Goal: Use online tool/utility: Utilize a website feature to perform a specific function

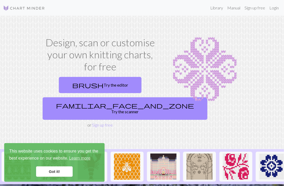
click at [52, 174] on link "Got it!" at bounding box center [54, 171] width 37 height 10
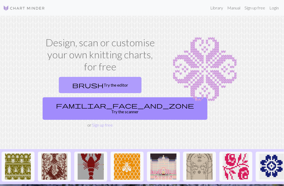
click at [106, 85] on link "brush Try the editor" at bounding box center [100, 85] width 83 height 16
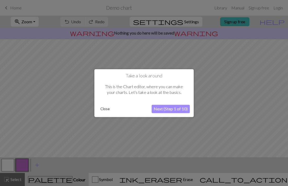
click at [173, 109] on button "Next (Step 1 of 10)" at bounding box center [171, 109] width 38 height 8
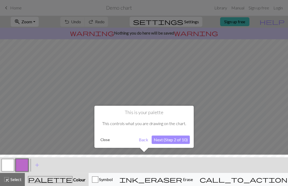
click at [109, 140] on button "Close" at bounding box center [105, 140] width 14 height 8
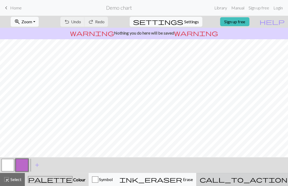
click at [271, 177] on div "call_to_action Knitting mode Knitting mode" at bounding box center [257, 179] width 114 height 6
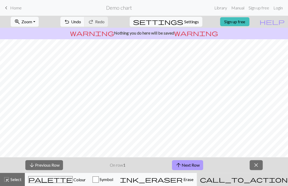
scroll to position [77, 0]
click at [183, 167] on button "arrow_upward Next Row" at bounding box center [187, 165] width 31 height 10
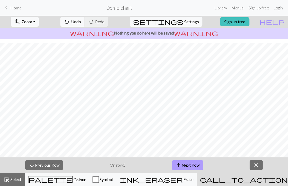
click at [183, 167] on button "arrow_upward Next Row" at bounding box center [187, 165] width 31 height 10
click at [184, 167] on button "arrow_upward Next Row" at bounding box center [187, 165] width 31 height 10
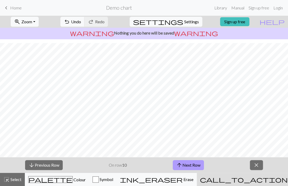
click at [184, 167] on button "arrow_upward Next Row" at bounding box center [188, 165] width 31 height 10
click at [185, 167] on button "arrow_upward Next Row" at bounding box center [188, 165] width 31 height 10
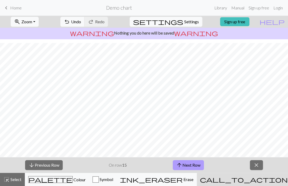
click at [185, 167] on button "arrow_upward Next Row" at bounding box center [188, 165] width 31 height 10
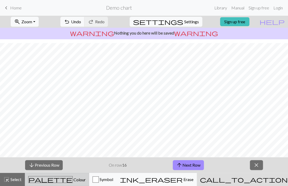
click at [38, 183] on div "palette Colour Colour" at bounding box center [57, 179] width 58 height 7
